Goal: Find specific page/section: Find specific page/section

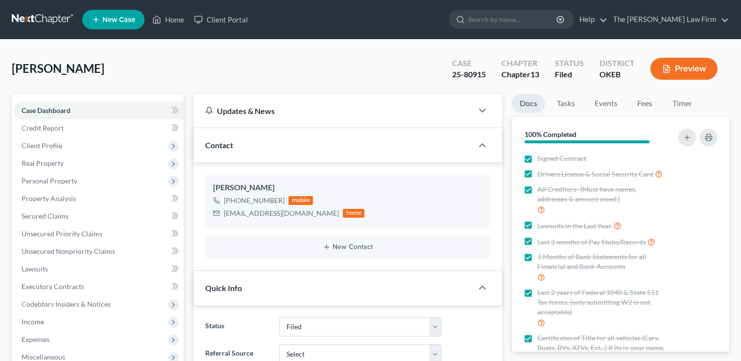
select select "2"
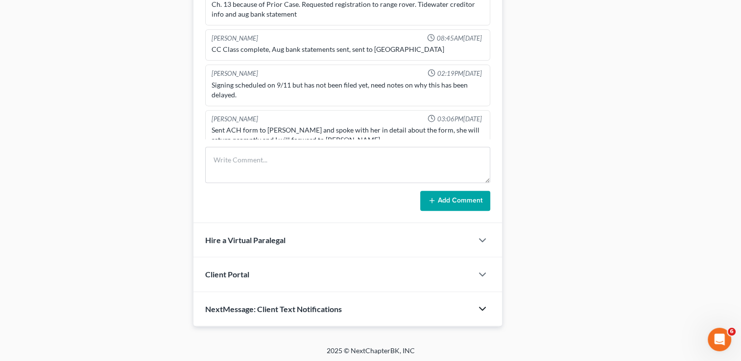
click at [484, 307] on icon "button" at bounding box center [483, 309] width 12 height 12
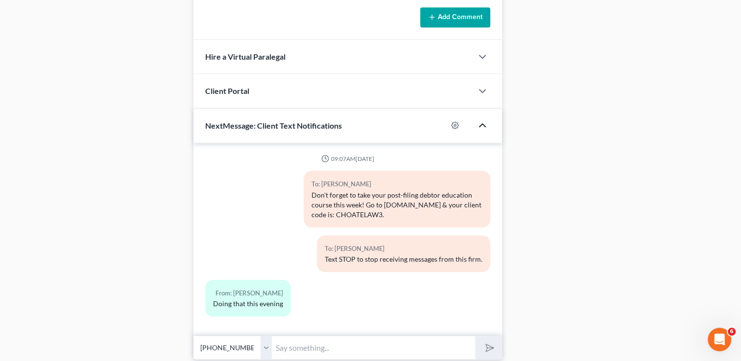
scroll to position [699, 0]
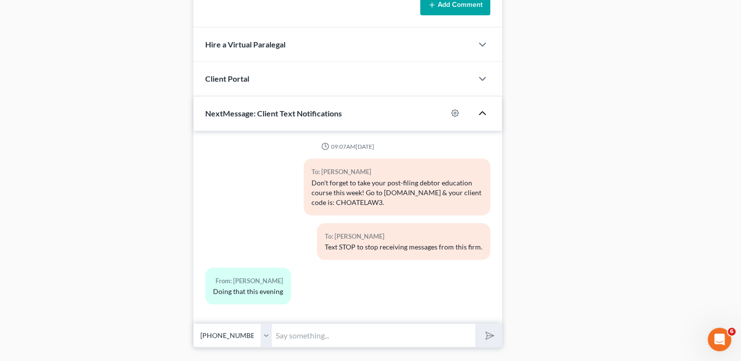
click at [345, 330] on input "text" at bounding box center [373, 336] width 203 height 24
type input "Great! Thank you"
click at [492, 337] on icon "submit" at bounding box center [488, 336] width 10 height 10
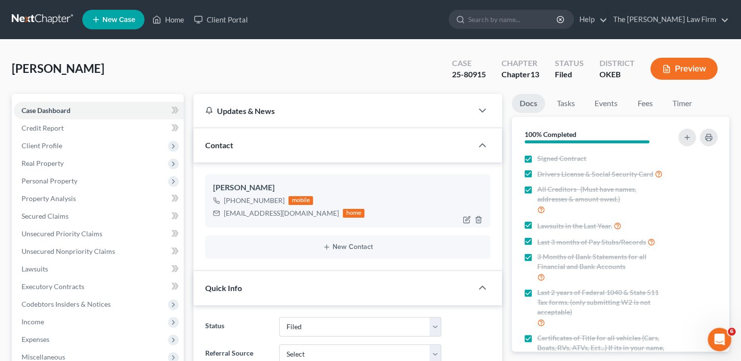
scroll to position [0, 0]
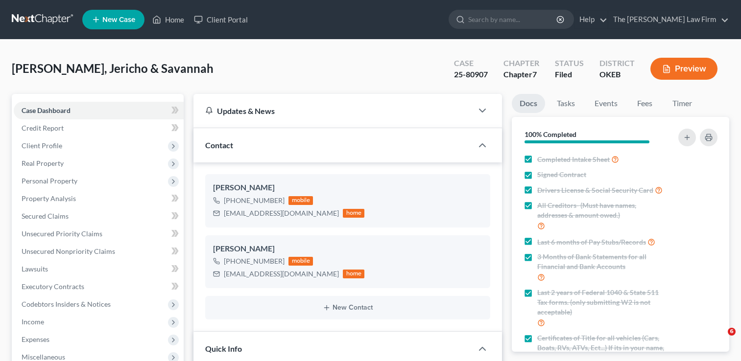
select select "2"
select select "0"
click at [167, 17] on link "Home" at bounding box center [168, 20] width 42 height 18
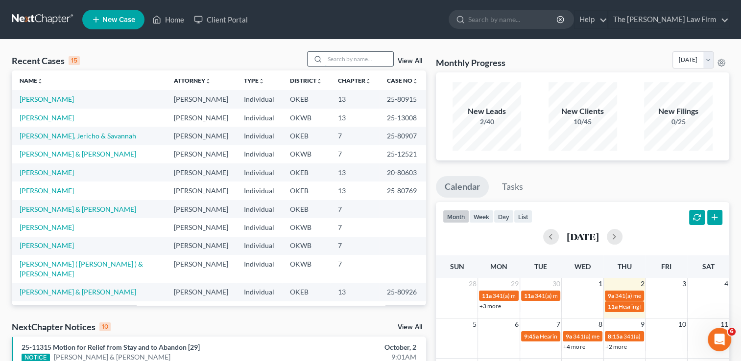
click at [369, 57] on input "search" at bounding box center [359, 59] width 69 height 14
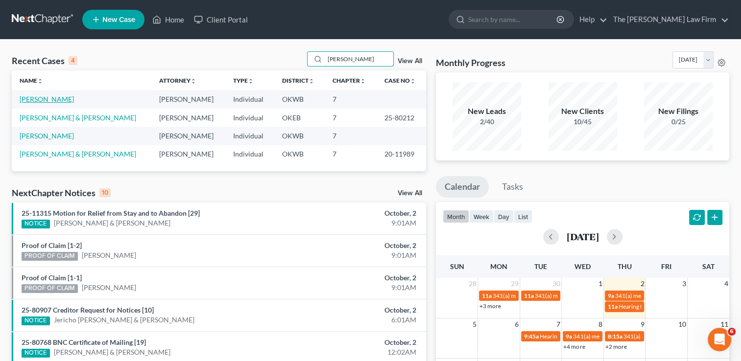
type input "Melanie"
click at [43, 101] on link "Smith, Melanie" at bounding box center [47, 99] width 54 height 8
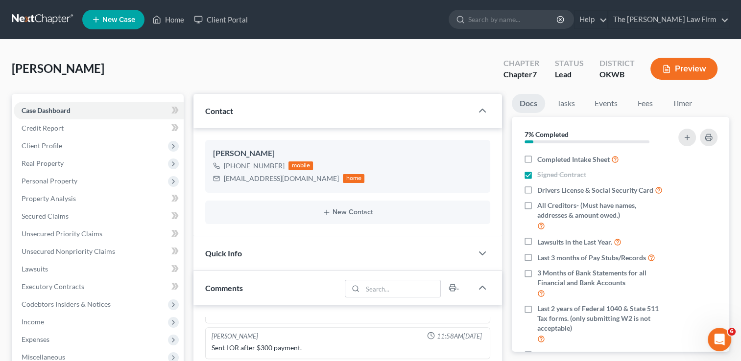
scroll to position [72, 0]
click at [645, 106] on link "Fees" at bounding box center [644, 103] width 31 height 19
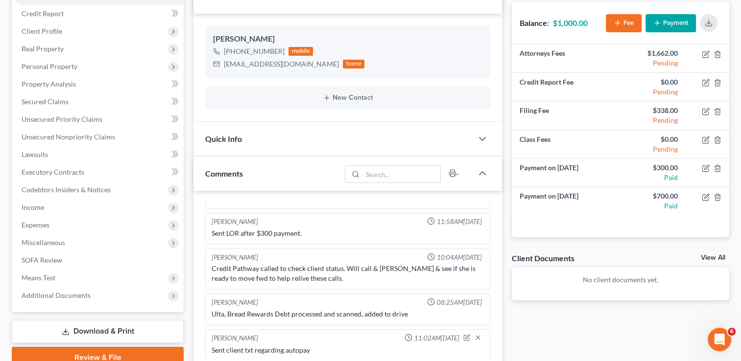
scroll to position [0, 0]
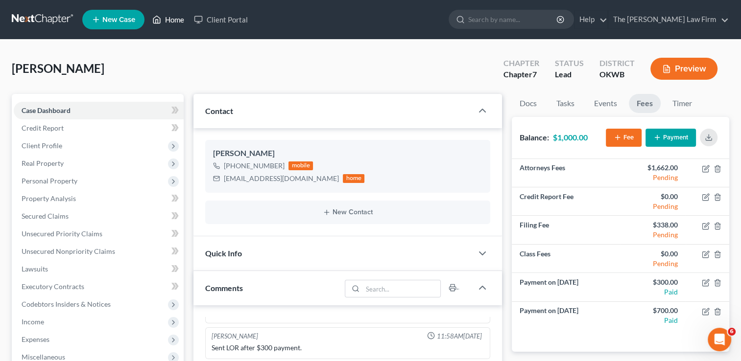
click at [167, 19] on link "Home" at bounding box center [168, 20] width 42 height 18
